Goal: Book appointment/travel/reservation

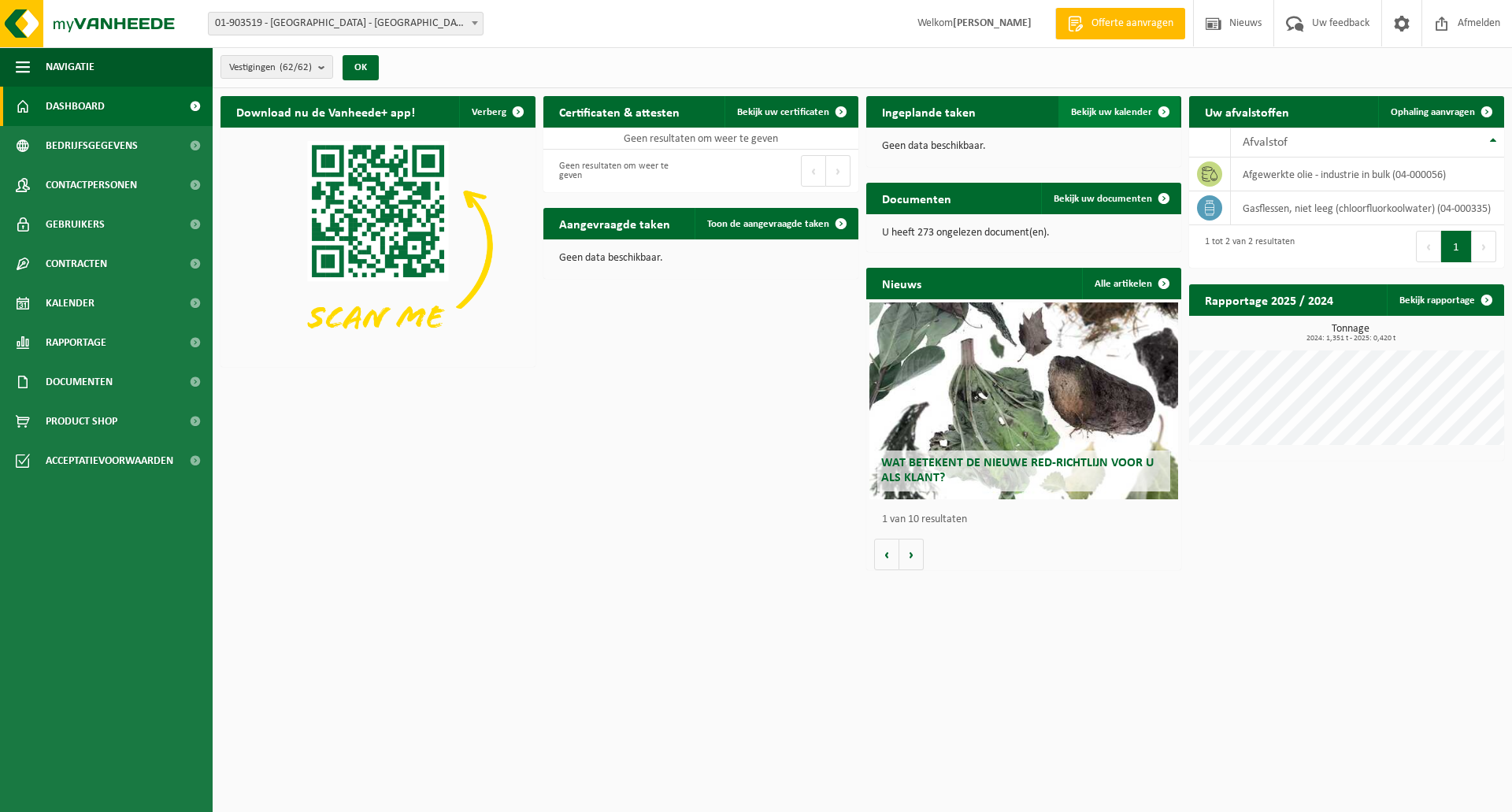
click at [1058, 113] on span "Bekijk uw kalender" at bounding box center [1111, 112] width 81 height 10
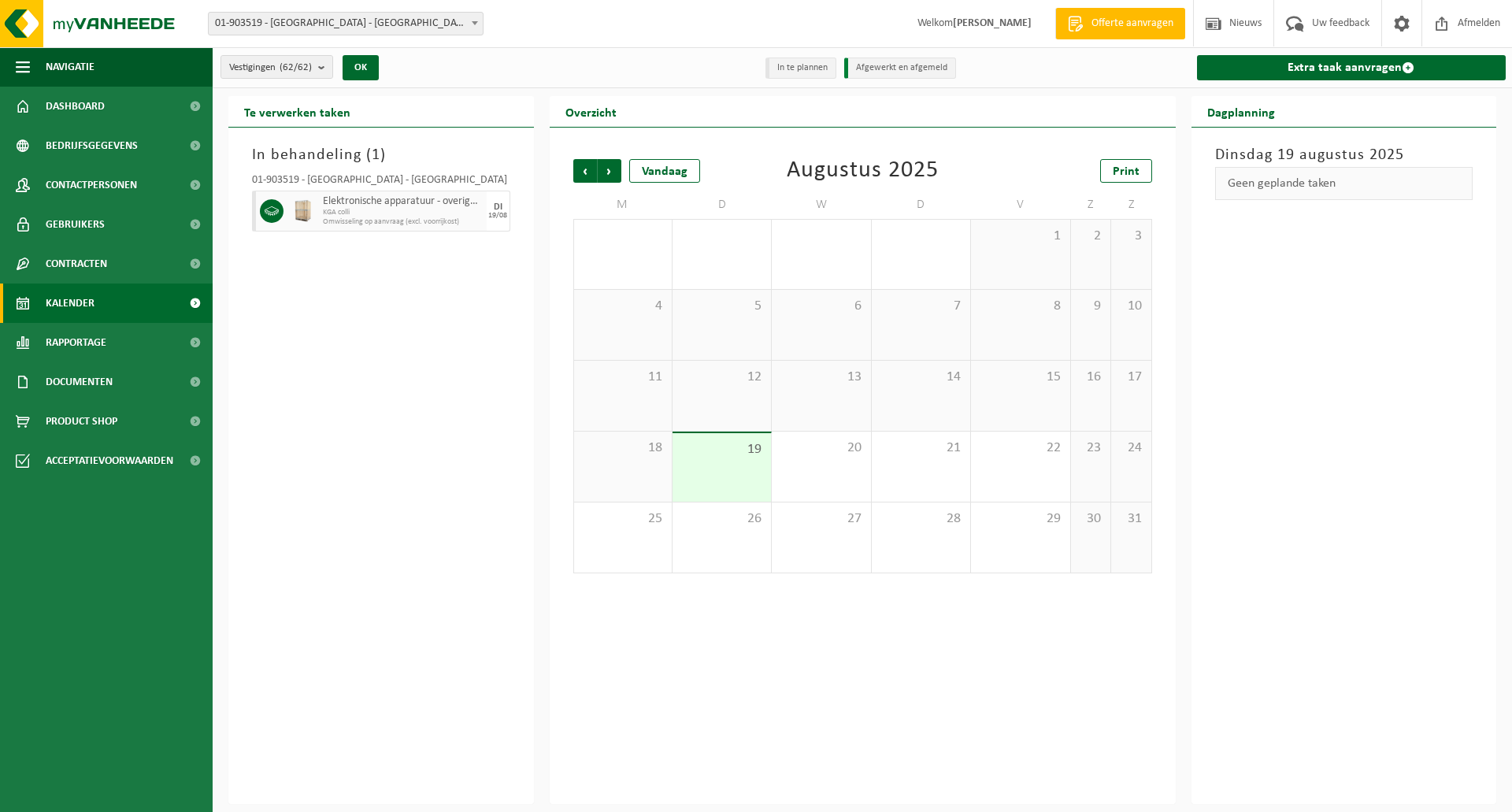
click at [374, 205] on span "Elektronische apparatuur - overige (OVE)" at bounding box center [403, 201] width 160 height 13
click at [275, 206] on icon at bounding box center [272, 211] width 14 height 14
click at [296, 206] on img at bounding box center [303, 211] width 24 height 24
click at [322, 210] on div "Elektronische apparatuur - overige (OVE) KGA colli Omwisseling op aanvraag (exc…" at bounding box center [403, 211] width 167 height 41
click at [329, 176] on div "01-903519 - [GEOGRAPHIC_DATA] - [GEOGRAPHIC_DATA]" at bounding box center [381, 182] width 258 height 16
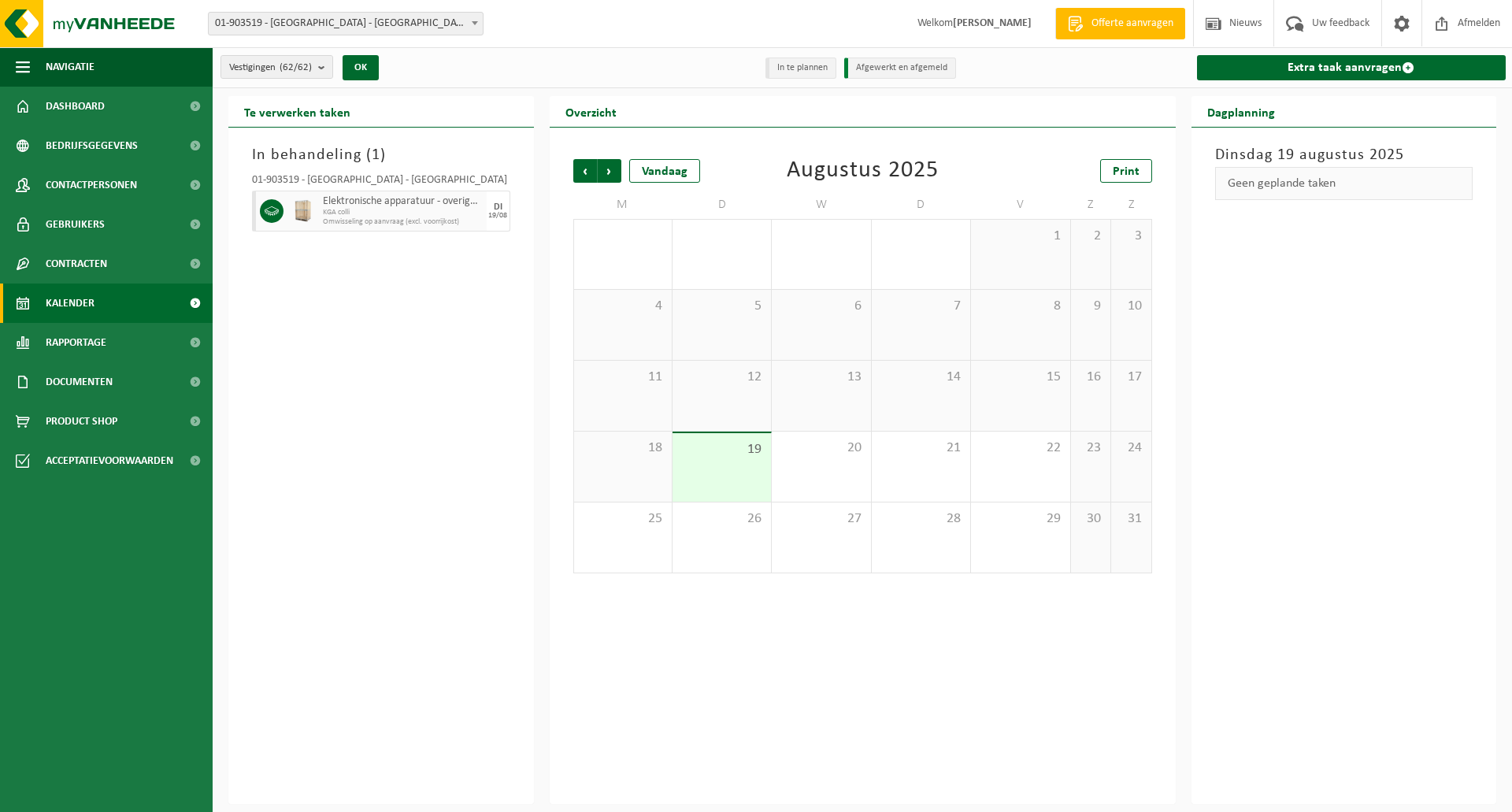
click at [280, 208] on span at bounding box center [272, 211] width 24 height 24
click at [732, 460] on div "19" at bounding box center [722, 468] width 99 height 69
click at [446, 206] on span "Elektronische apparatuur - overige (OVE)" at bounding box center [403, 201] width 160 height 13
drag, startPoint x: 426, startPoint y: 222, endPoint x: 410, endPoint y: 224, distance: 16.1
click at [410, 224] on span "Omwisseling op aanvraag (excl. voorrijkost)" at bounding box center [403, 223] width 160 height 10
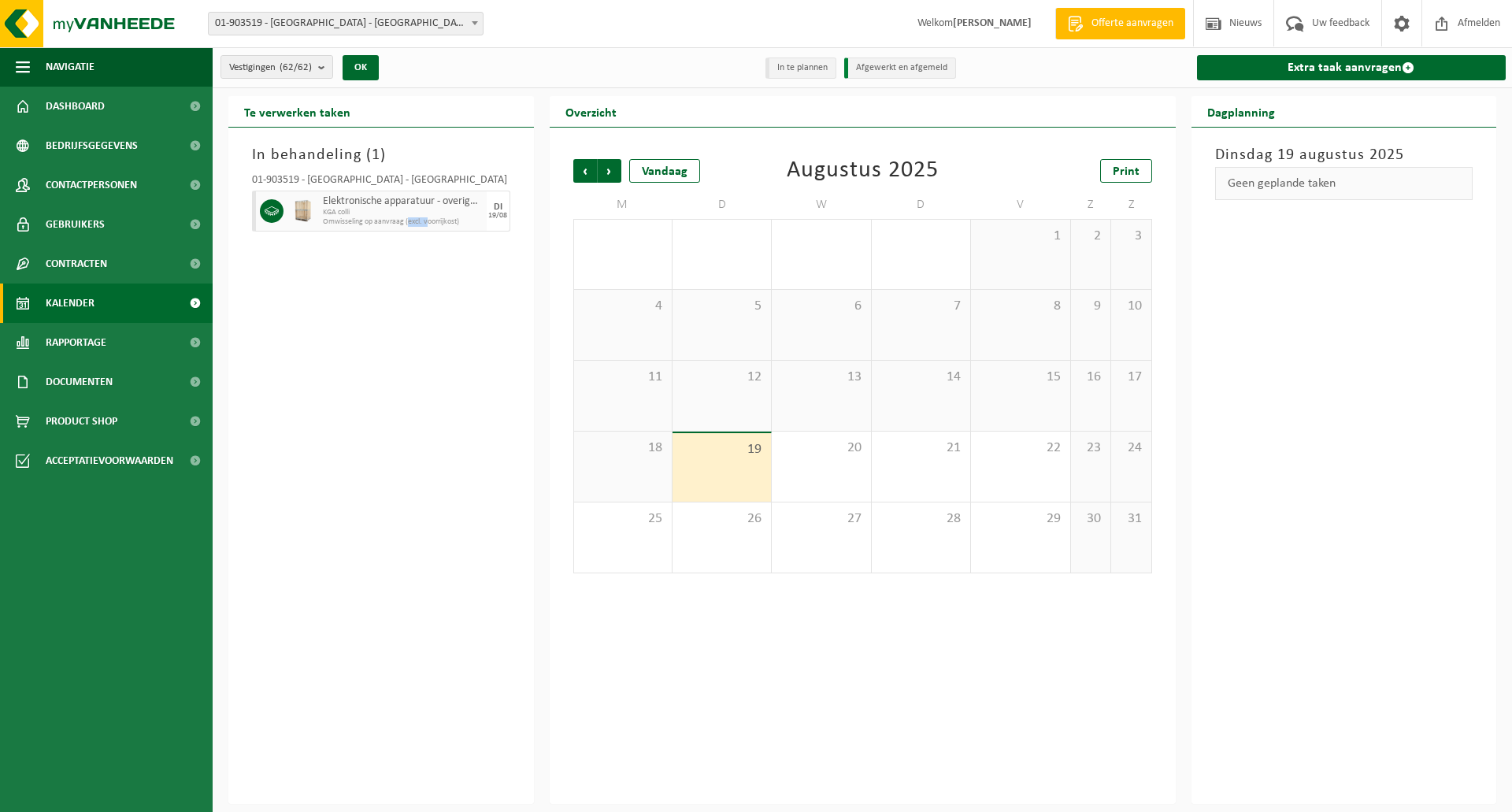
click at [418, 219] on span "Omwisseling op aanvraag (excl. voorrijkost)" at bounding box center [403, 223] width 160 height 10
click at [265, 209] on icon at bounding box center [272, 211] width 14 height 14
click at [296, 209] on img at bounding box center [303, 211] width 24 height 24
click at [112, 112] on link "Dashboard" at bounding box center [106, 106] width 213 height 39
